Goal: Find specific page/section: Find specific page/section

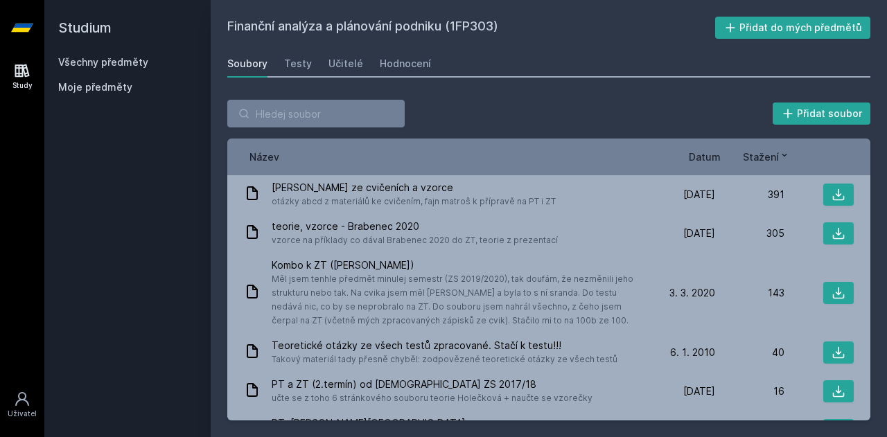
click at [33, 76] on link "Study" at bounding box center [22, 76] width 39 height 42
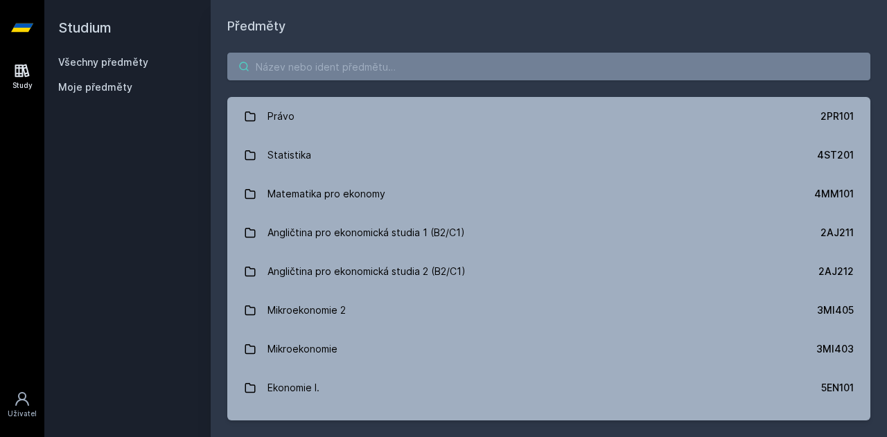
click at [319, 74] on input "search" at bounding box center [548, 67] width 643 height 28
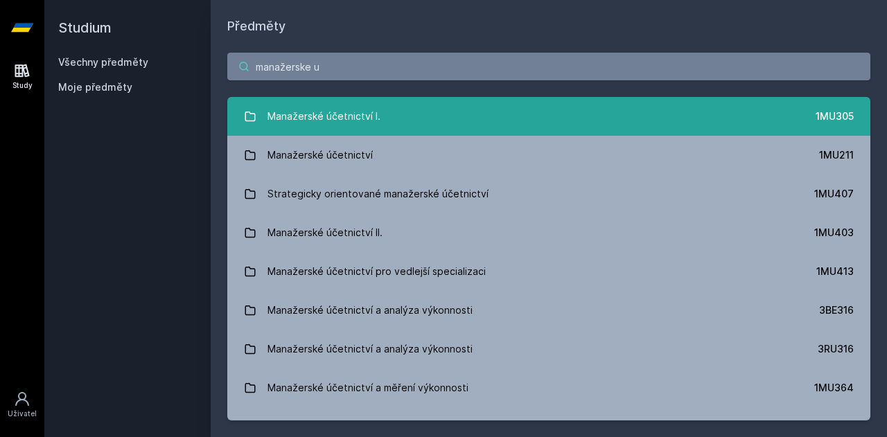
type input "manažerske u"
click at [404, 106] on link "Manažerské účetnictví I. 1MU305" at bounding box center [548, 116] width 643 height 39
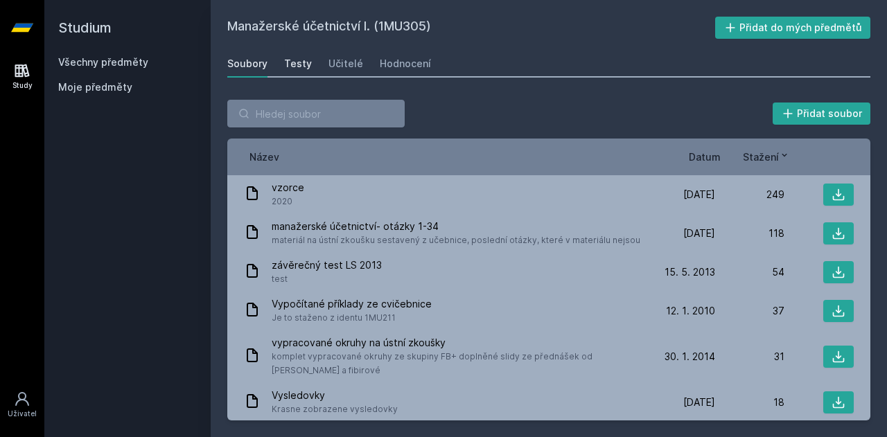
click at [293, 73] on link "Testy" at bounding box center [298, 64] width 28 height 28
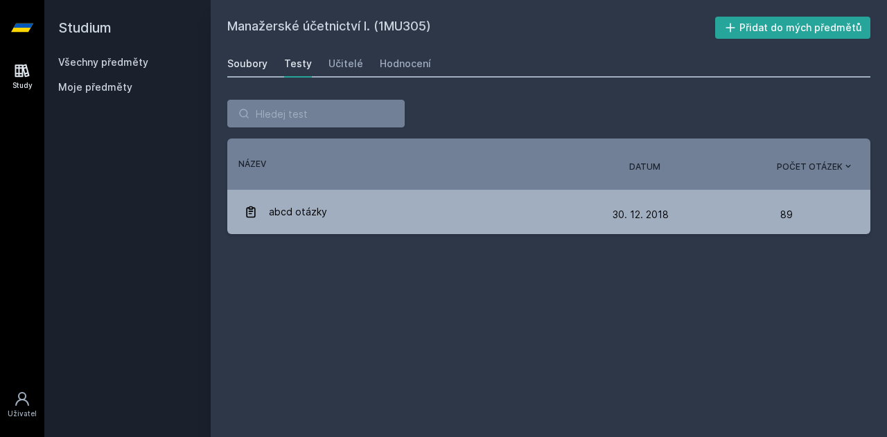
click at [256, 64] on div "Soubory" at bounding box center [247, 64] width 40 height 14
